Goal: Task Accomplishment & Management: Manage account settings

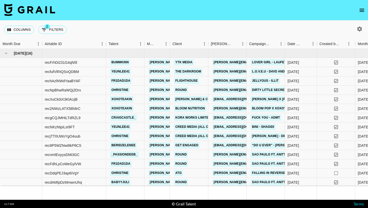
click at [366, 6] on nav at bounding box center [184, 10] width 368 height 20
click at [363, 8] on icon "open drawer" at bounding box center [362, 10] width 6 height 6
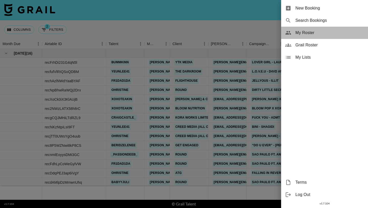
click at [301, 33] on span "My Roster" at bounding box center [330, 33] width 69 height 6
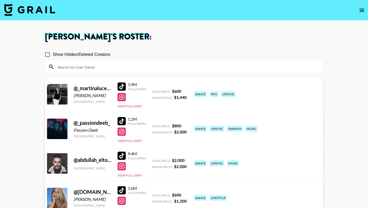
click at [163, 62] on div at bounding box center [184, 66] width 278 height 13
click at [157, 68] on input at bounding box center [186, 67] width 265 height 8
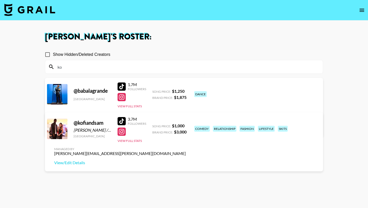
type input "ko"
click at [122, 120] on div at bounding box center [122, 121] width 8 height 8
click at [25, 10] on img at bounding box center [29, 10] width 51 height 12
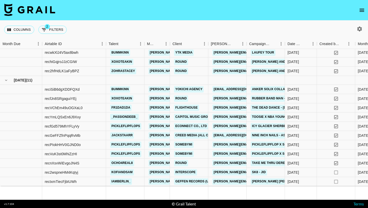
scroll to position [402, 0]
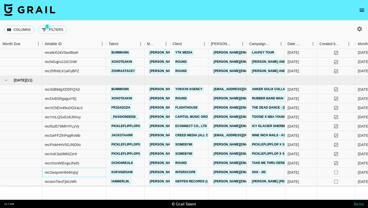
click at [95, 174] on div "rec2wspneHM4KqIyj" at bounding box center [74, 172] width 64 height 9
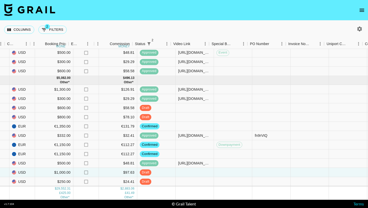
scroll to position [402, 398]
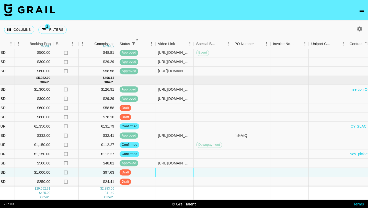
click at [165, 171] on div at bounding box center [174, 172] width 38 height 9
type input "[URL][DOMAIN_NAME]"
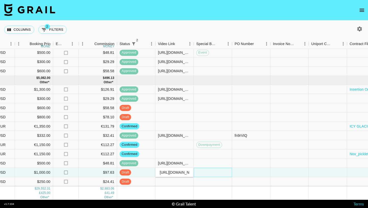
click at [213, 175] on div at bounding box center [213, 172] width 38 height 9
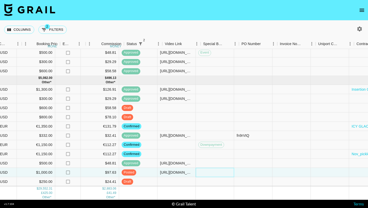
scroll to position [402, 398]
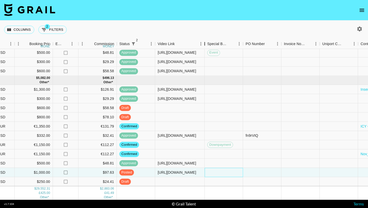
drag, startPoint x: 193, startPoint y: 46, endPoint x: 204, endPoint y: 42, distance: 11.7
click at [204, 42] on div "Video Link" at bounding box center [205, 44] width 6 height 10
click at [234, 172] on div at bounding box center [224, 172] width 38 height 9
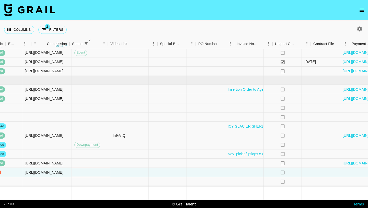
scroll to position [402, 562]
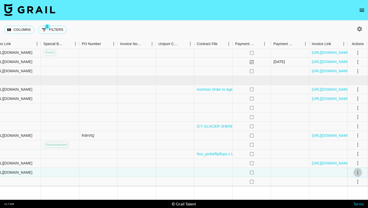
click at [358, 172] on icon "select merge strategy" at bounding box center [357, 172] width 1 height 4
click at [352, 163] on div "Approve" at bounding box center [347, 161] width 16 height 6
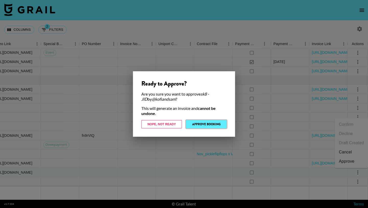
click at [214, 123] on button "Approve Booking" at bounding box center [206, 124] width 41 height 8
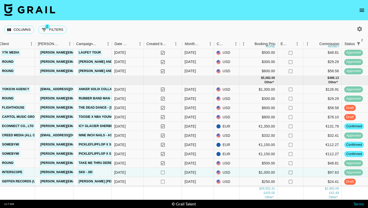
scroll to position [402, 173]
click at [361, 8] on icon "open drawer" at bounding box center [362, 10] width 6 height 6
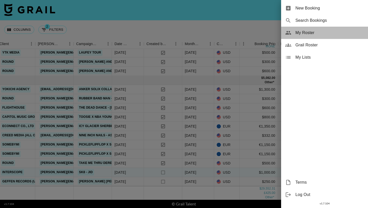
click at [301, 32] on span "My Roster" at bounding box center [330, 33] width 69 height 6
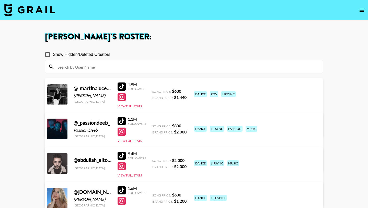
click at [106, 66] on input at bounding box center [186, 67] width 265 height 8
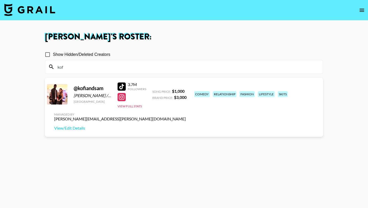
type input "kof"
click at [124, 97] on div at bounding box center [122, 97] width 8 height 8
click at [186, 125] on link "View/Edit Details" at bounding box center [120, 127] width 132 height 5
click at [33, 6] on img at bounding box center [29, 10] width 51 height 12
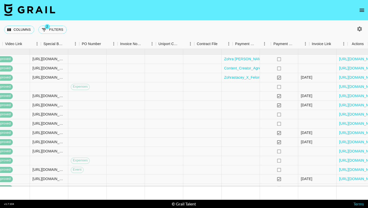
scroll to position [285, 551]
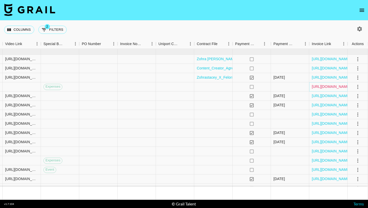
click at [335, 86] on link "[URL][DOMAIN_NAME]" at bounding box center [331, 86] width 39 height 5
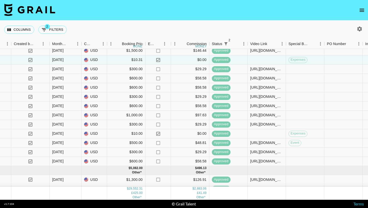
scroll to position [402, 306]
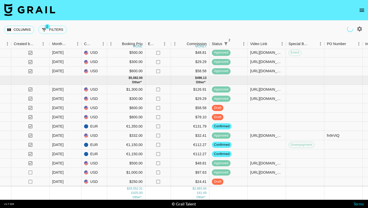
click at [359, 8] on icon "open drawer" at bounding box center [362, 10] width 6 height 6
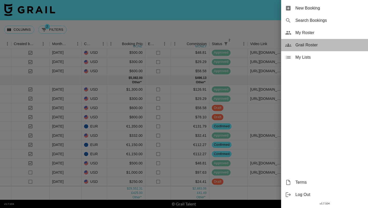
click at [318, 47] on span "Grail Roster" at bounding box center [330, 45] width 69 height 6
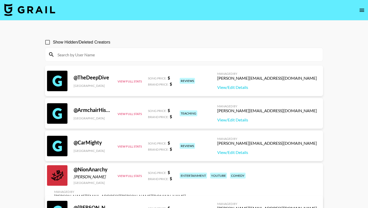
click at [189, 41] on div "Show Hidden/Deleted Creators" at bounding box center [184, 42] width 278 height 11
click at [167, 59] on div at bounding box center [184, 54] width 278 height 13
click at [163, 54] on input at bounding box center [186, 54] width 265 height 8
paste input "jordansturgill"
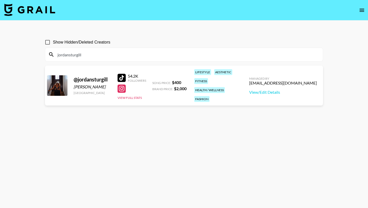
click at [158, 58] on input "jordansturgill" at bounding box center [186, 54] width 265 height 8
click at [91, 54] on input "jordansturgill" at bounding box center [186, 54] width 265 height 8
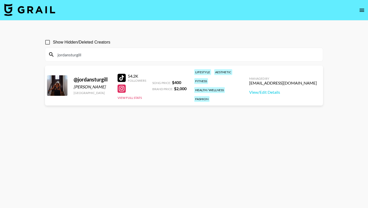
click at [91, 54] on input "jordansturgill" at bounding box center [186, 54] width 265 height 8
click at [80, 54] on input "jordansturgill" at bounding box center [186, 54] width 265 height 8
type input "jordansturgill"
click at [95, 57] on input "jordansturgill" at bounding box center [186, 54] width 265 height 8
click at [93, 56] on input "jordansturgill" at bounding box center [186, 54] width 265 height 8
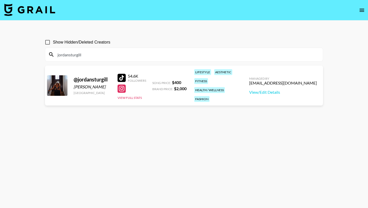
click at [93, 56] on input "jordansturgill" at bounding box center [186, 54] width 265 height 8
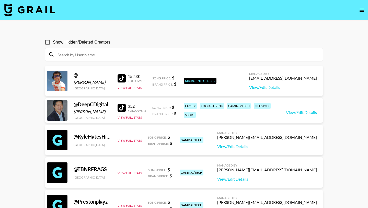
click at [43, 10] on img at bounding box center [29, 10] width 51 height 12
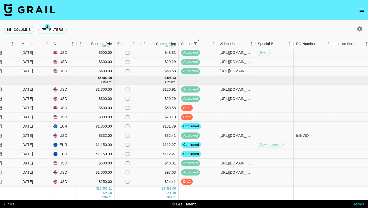
scroll to position [402, 337]
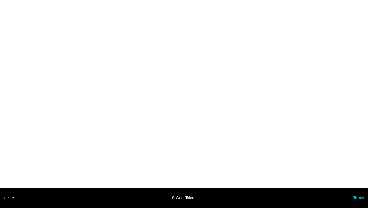
select select "USD"
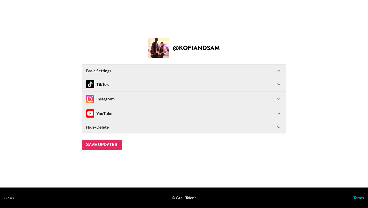
click at [238, 66] on Settings-header "Basic Settings" at bounding box center [184, 70] width 204 height 12
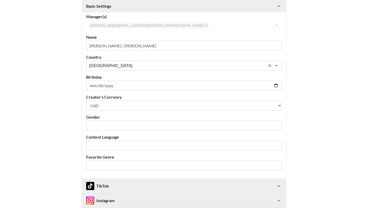
scroll to position [46, 0]
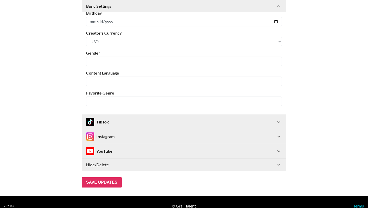
click at [217, 117] on div "TikTok" at bounding box center [184, 122] width 204 height 14
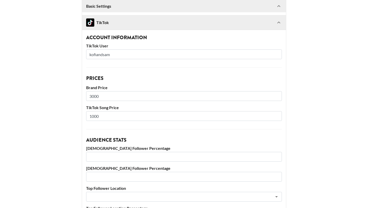
scroll to position [208, 0]
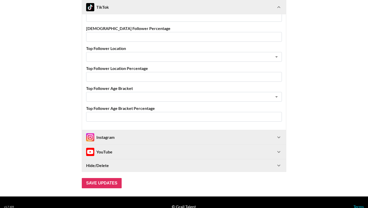
click at [180, 132] on div "Instagram" at bounding box center [184, 137] width 204 height 14
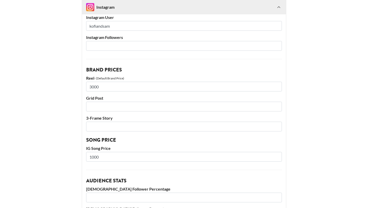
scroll to position [489, 0]
